Goal: Entertainment & Leisure: Consume media (video, audio)

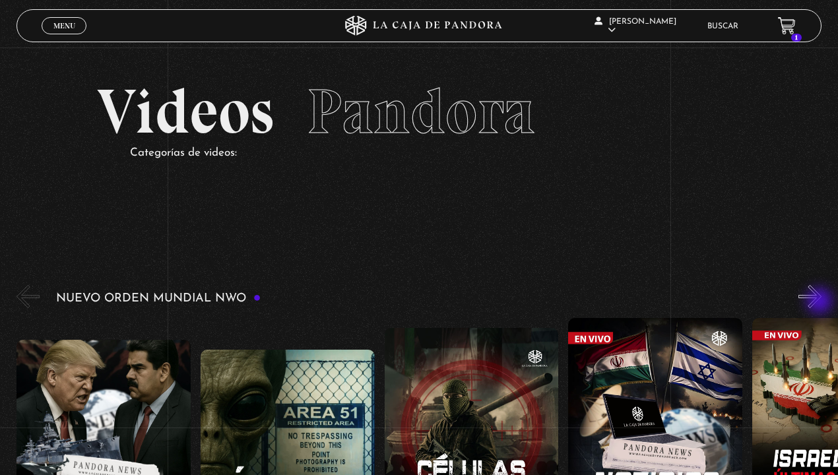
click at [821, 302] on button "»" at bounding box center [810, 296] width 23 height 23
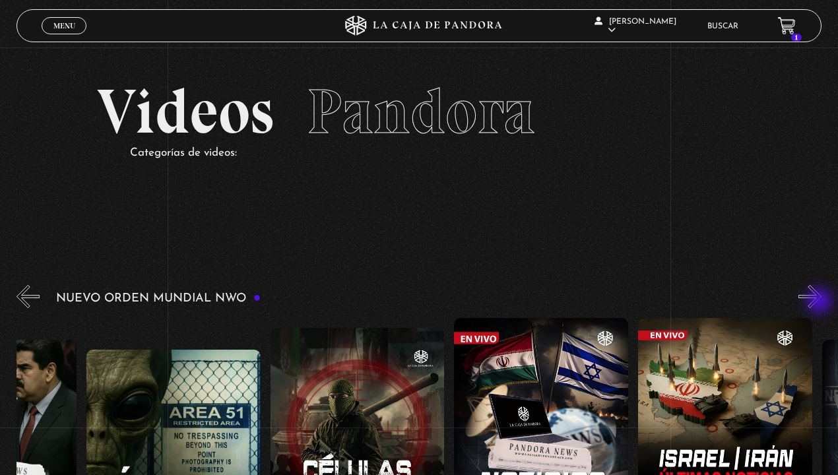
scroll to position [0, 183]
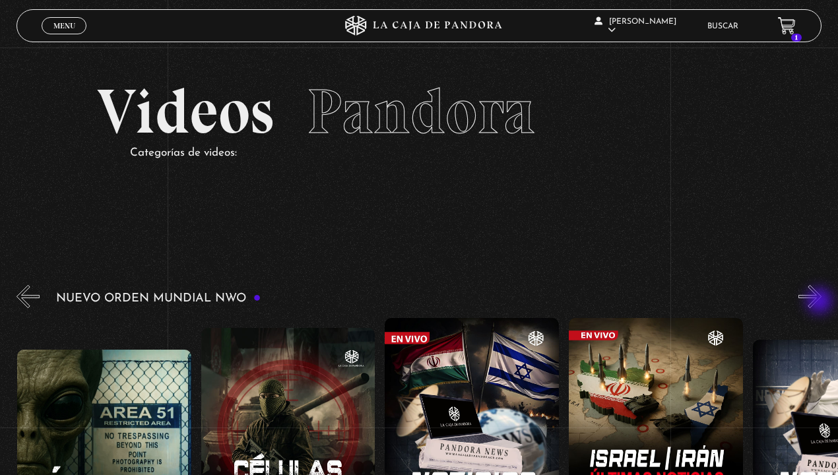
click at [821, 302] on button "»" at bounding box center [810, 296] width 23 height 23
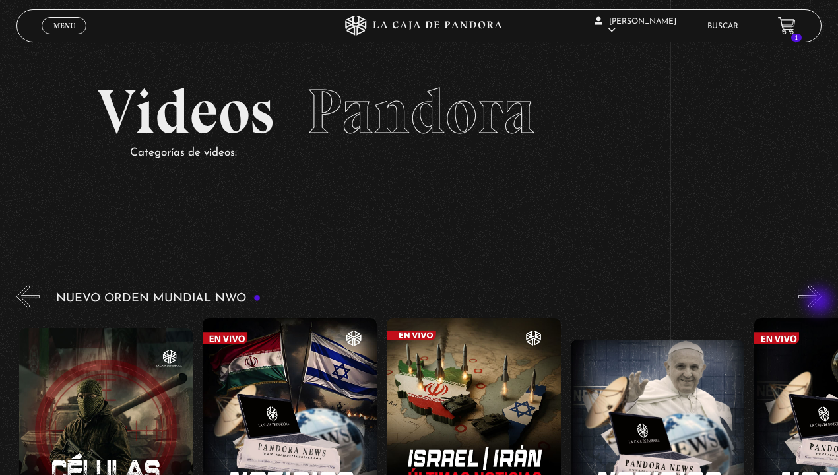
scroll to position [0, 368]
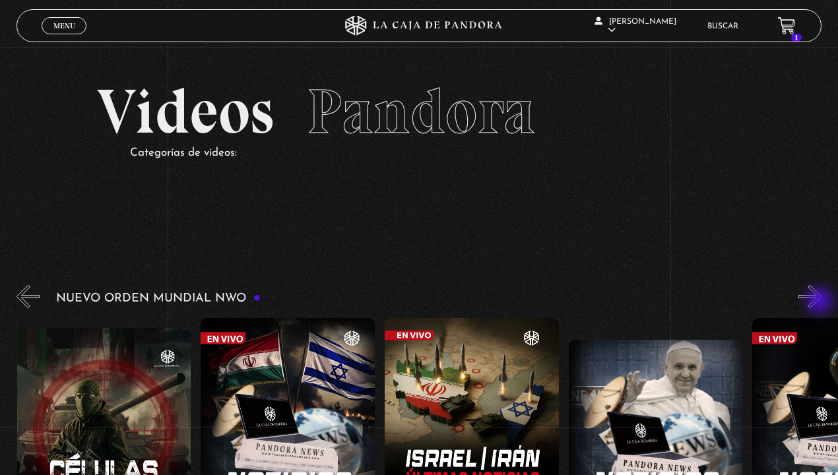
click at [821, 302] on button "»" at bounding box center [810, 296] width 23 height 23
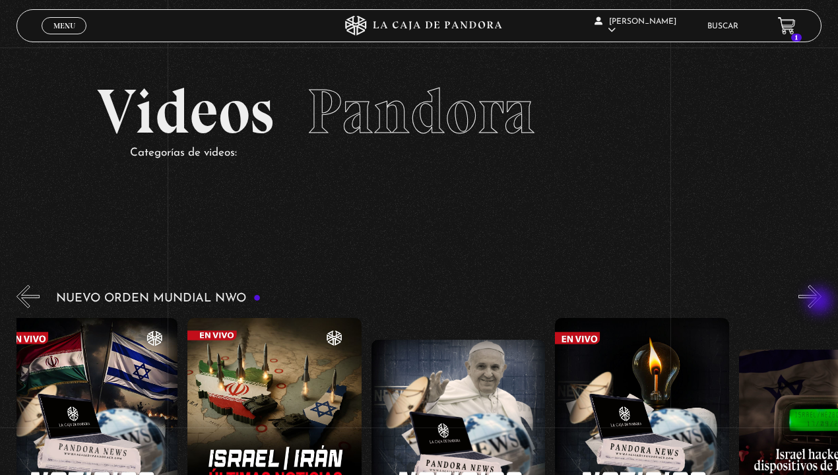
click at [821, 302] on button "»" at bounding box center [810, 296] width 23 height 23
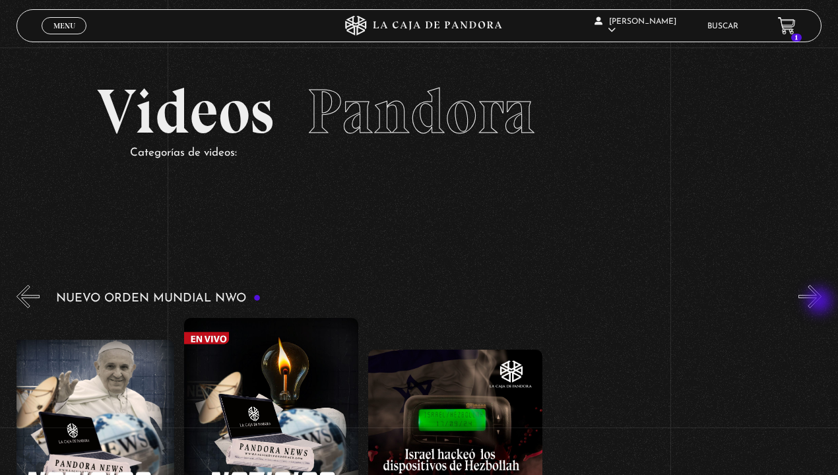
click at [821, 302] on button "»" at bounding box center [810, 296] width 23 height 23
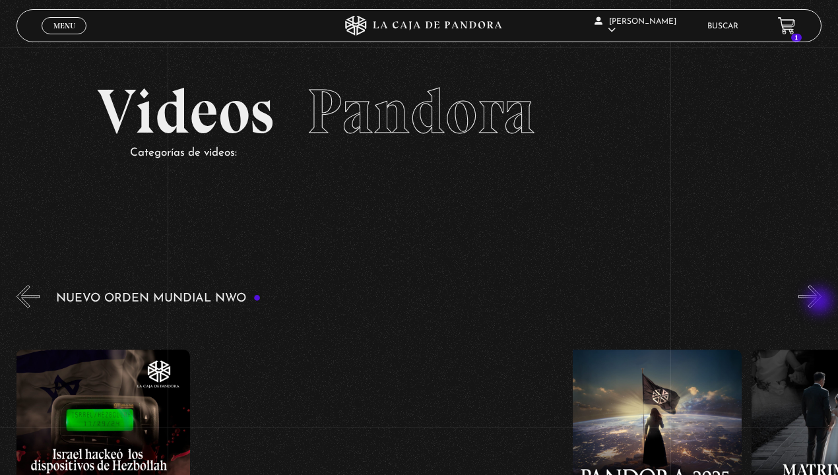
click at [821, 302] on button "»" at bounding box center [810, 296] width 23 height 23
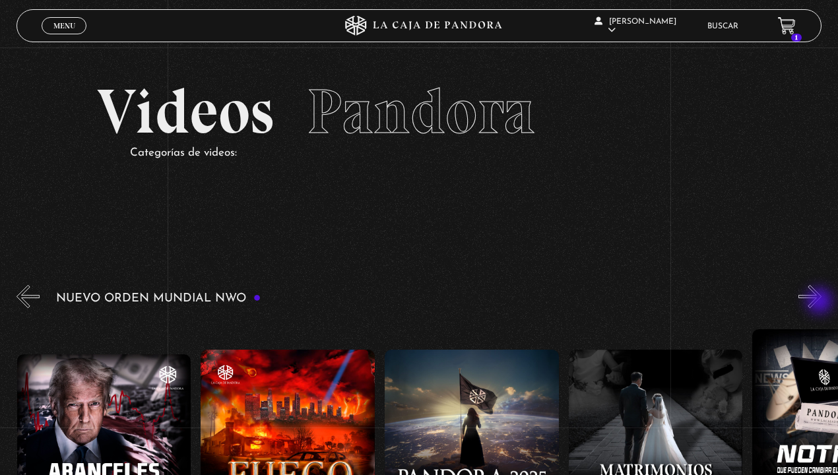
click at [821, 302] on button "»" at bounding box center [810, 296] width 23 height 23
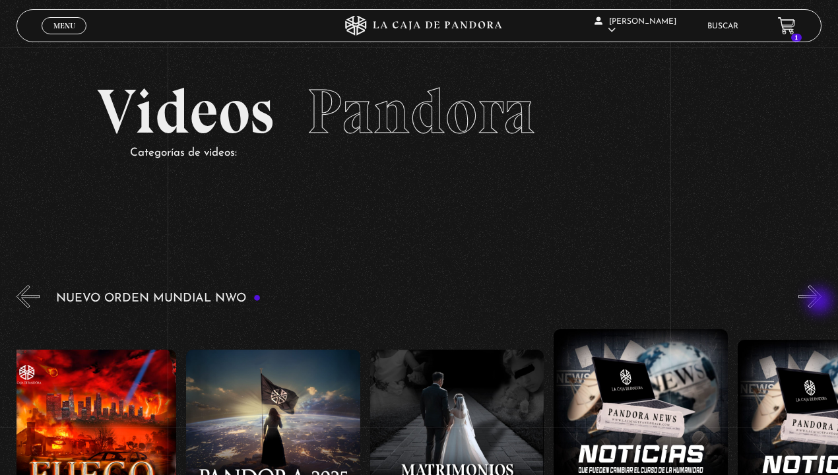
click at [821, 302] on button "»" at bounding box center [810, 296] width 23 height 23
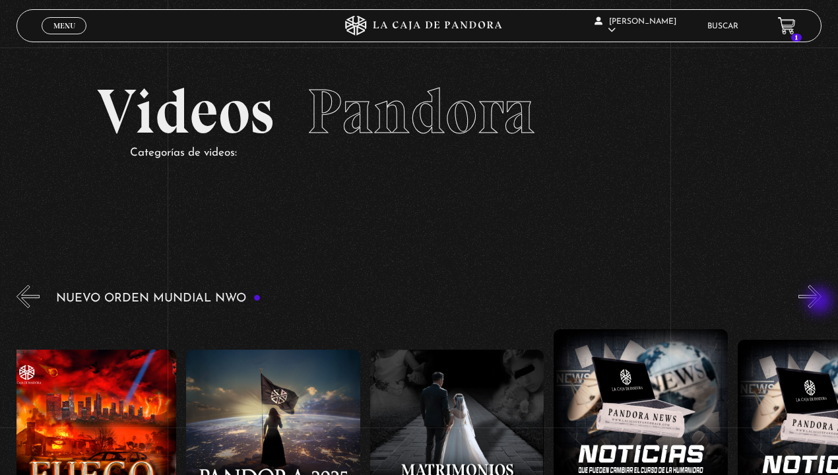
click at [821, 302] on button "»" at bounding box center [810, 296] width 23 height 23
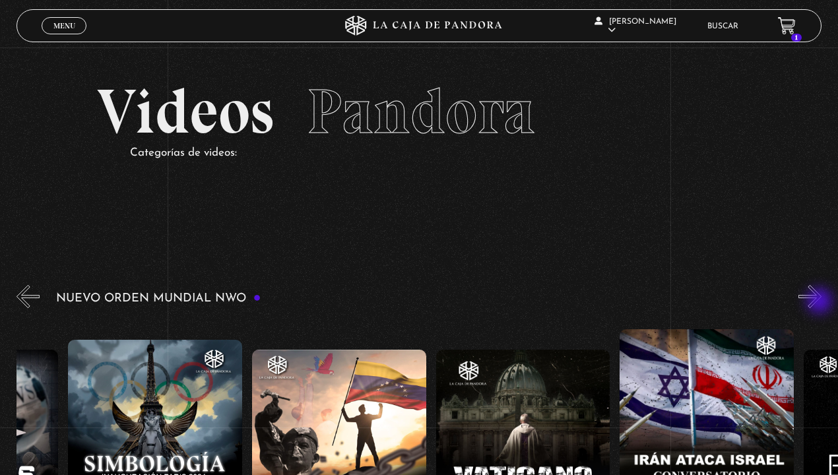
scroll to position [0, 2759]
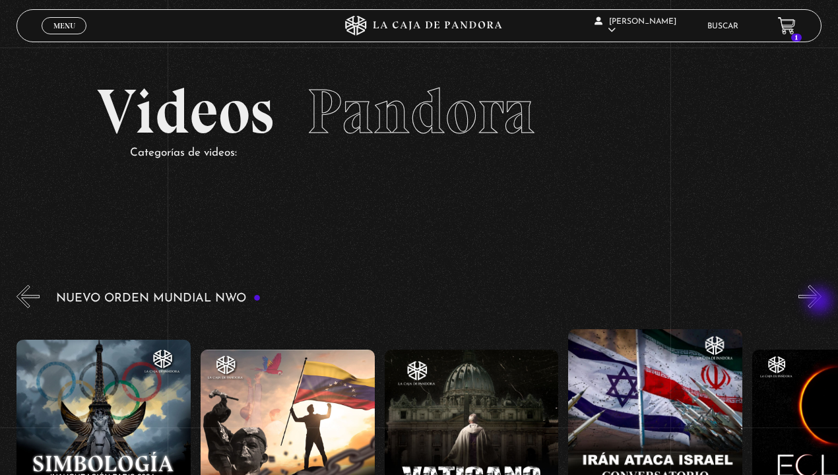
click at [821, 302] on button "»" at bounding box center [810, 296] width 23 height 23
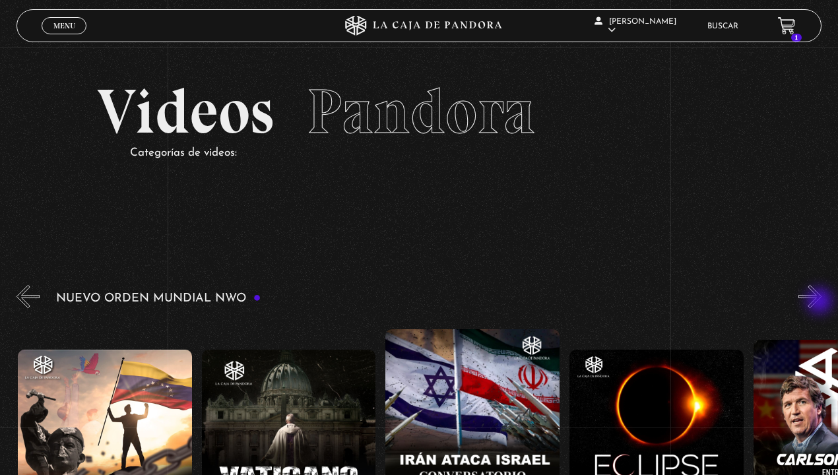
scroll to position [0, 2943]
click at [821, 302] on button "»" at bounding box center [810, 296] width 23 height 23
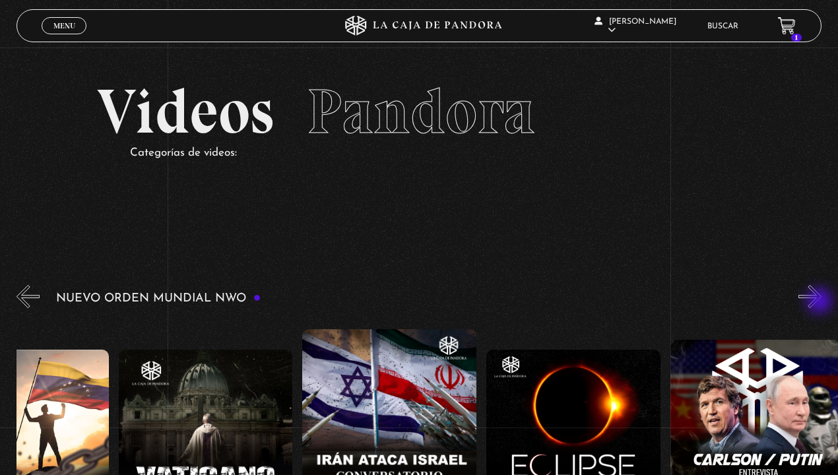
click at [821, 302] on button "»" at bounding box center [810, 296] width 23 height 23
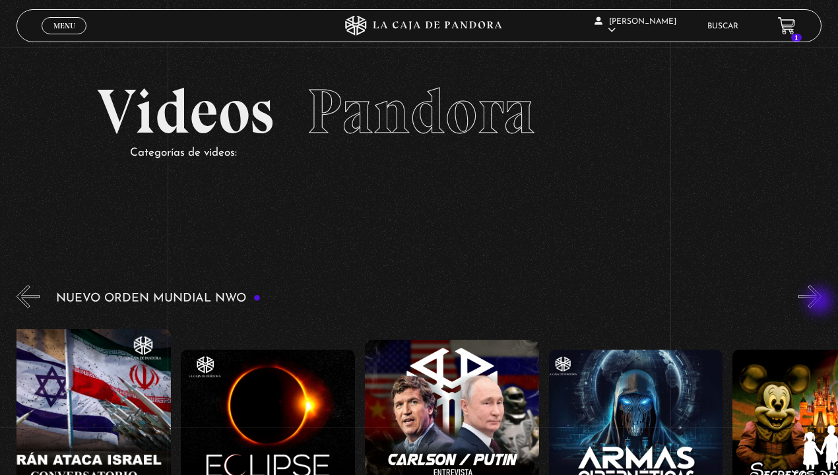
click at [821, 302] on button "»" at bounding box center [810, 296] width 23 height 23
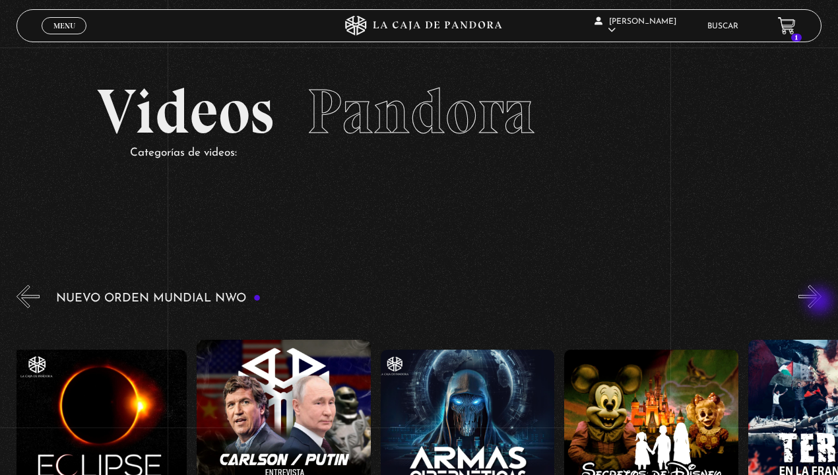
click at [821, 302] on button "»" at bounding box center [810, 296] width 23 height 23
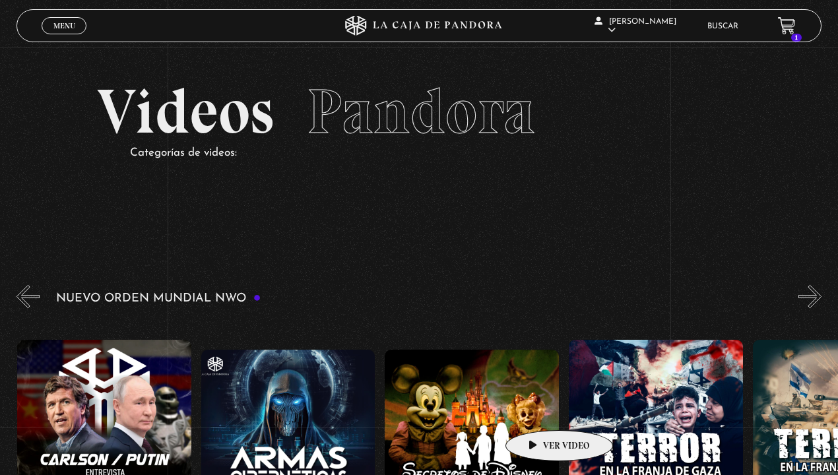
click at [539, 411] on figure at bounding box center [472, 437] width 174 height 174
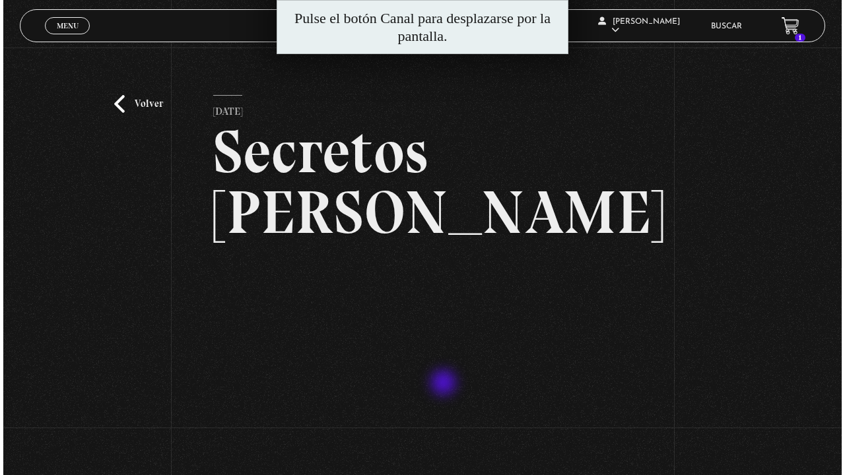
scroll to position [158, 0]
